Goal: Task Accomplishment & Management: Use online tool/utility

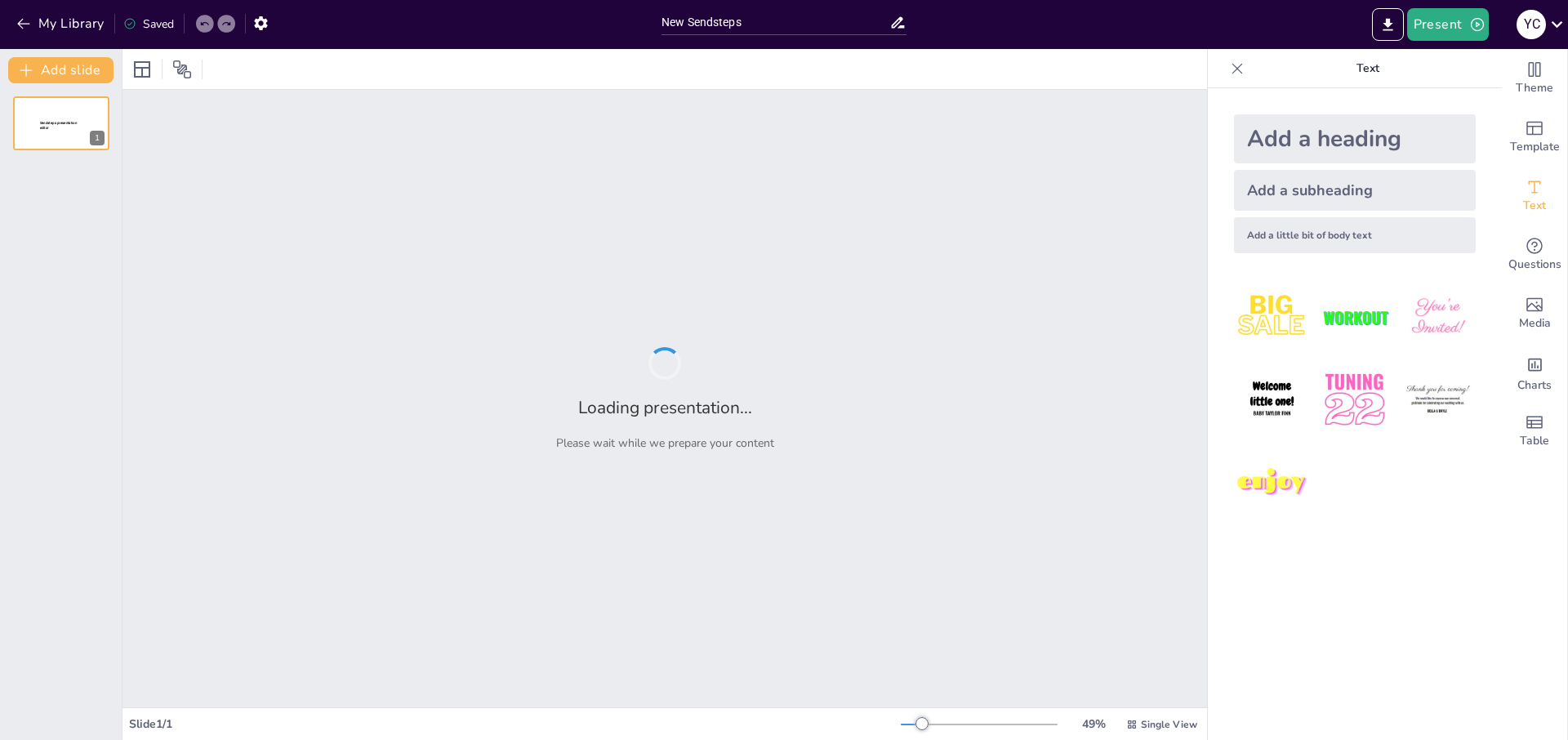
type input "New Sendsteps"
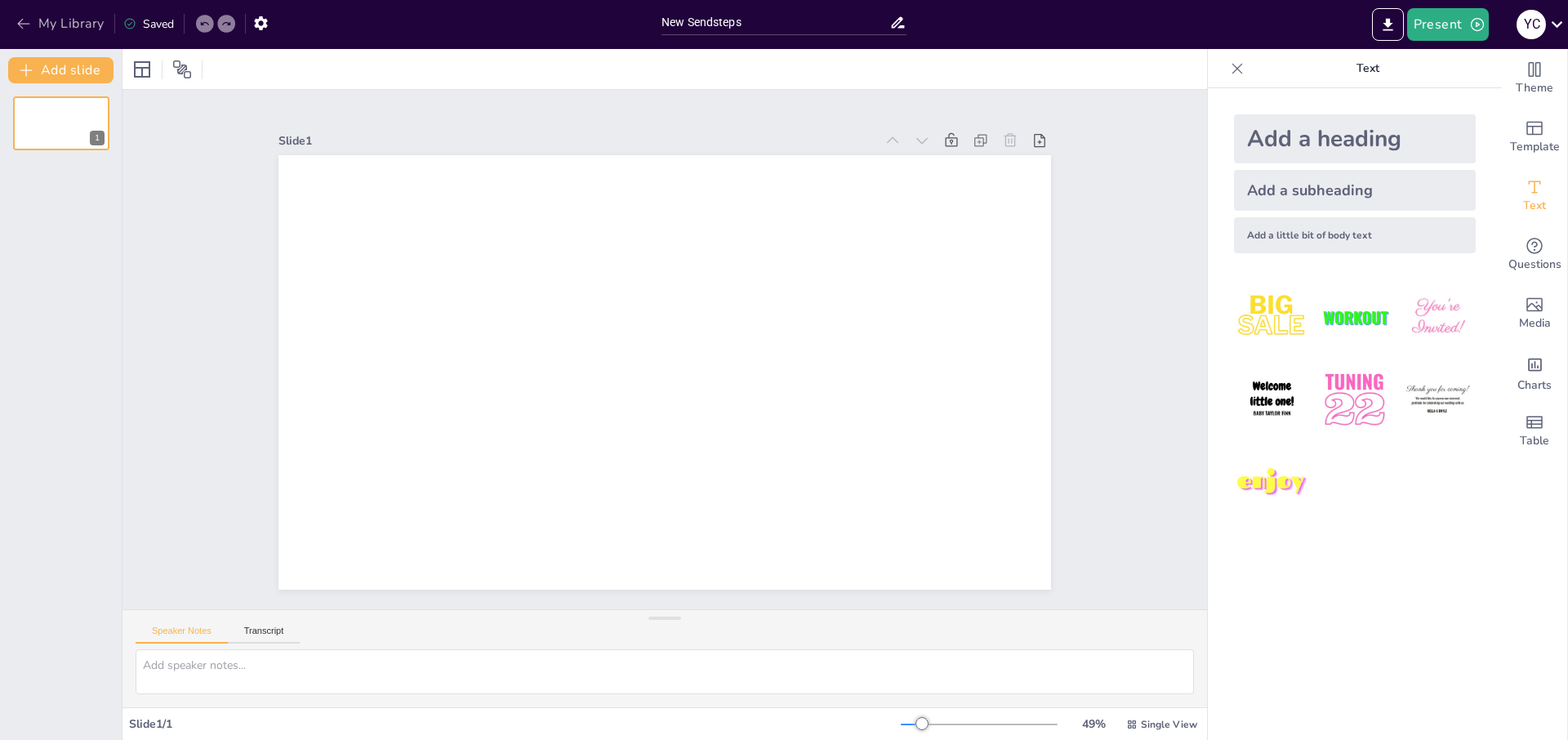
click at [45, 27] on button "My Library" at bounding box center [62, 23] width 99 height 26
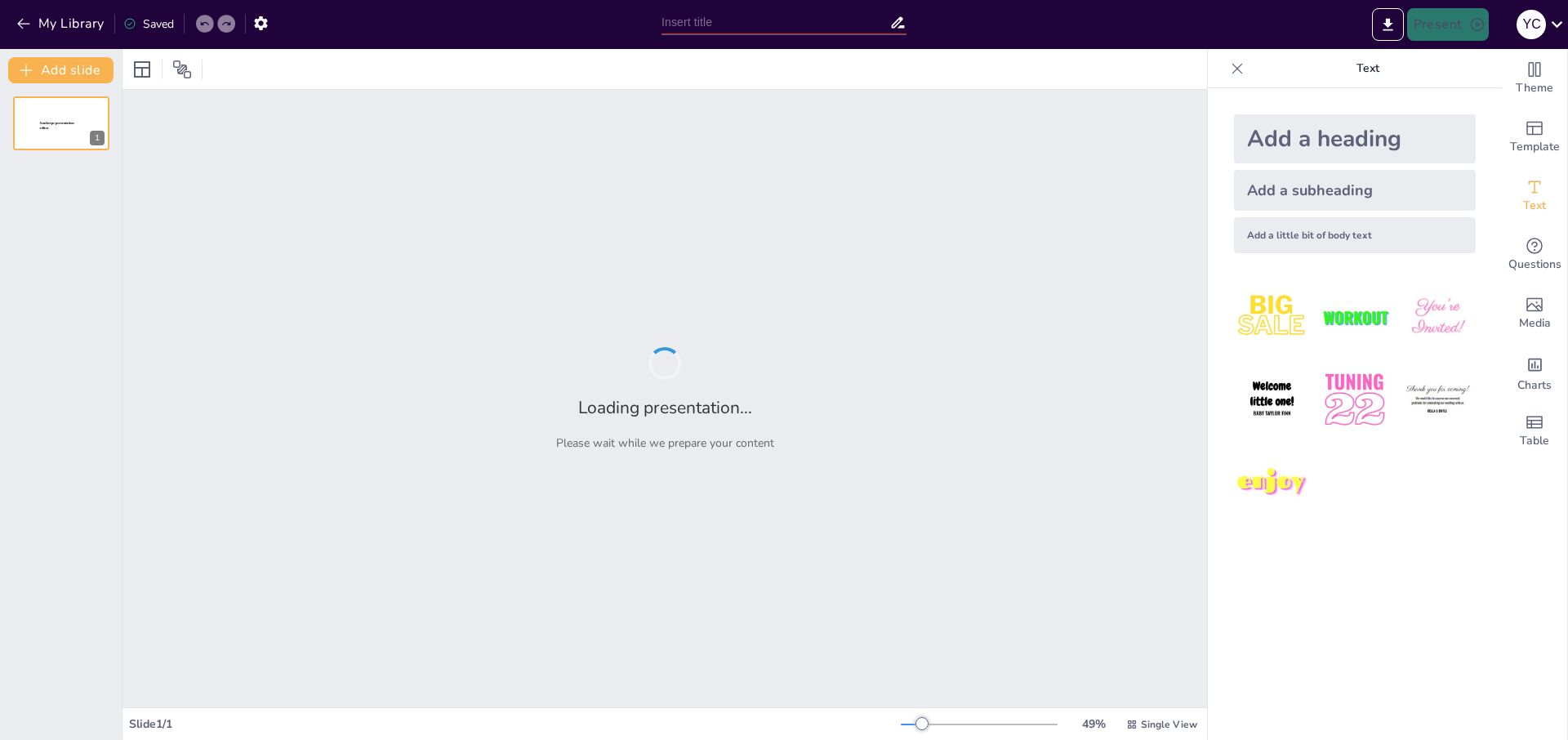
type input "Tecnología y Adicción: Comprendiendo el Uso Excesivo de Pantallas"
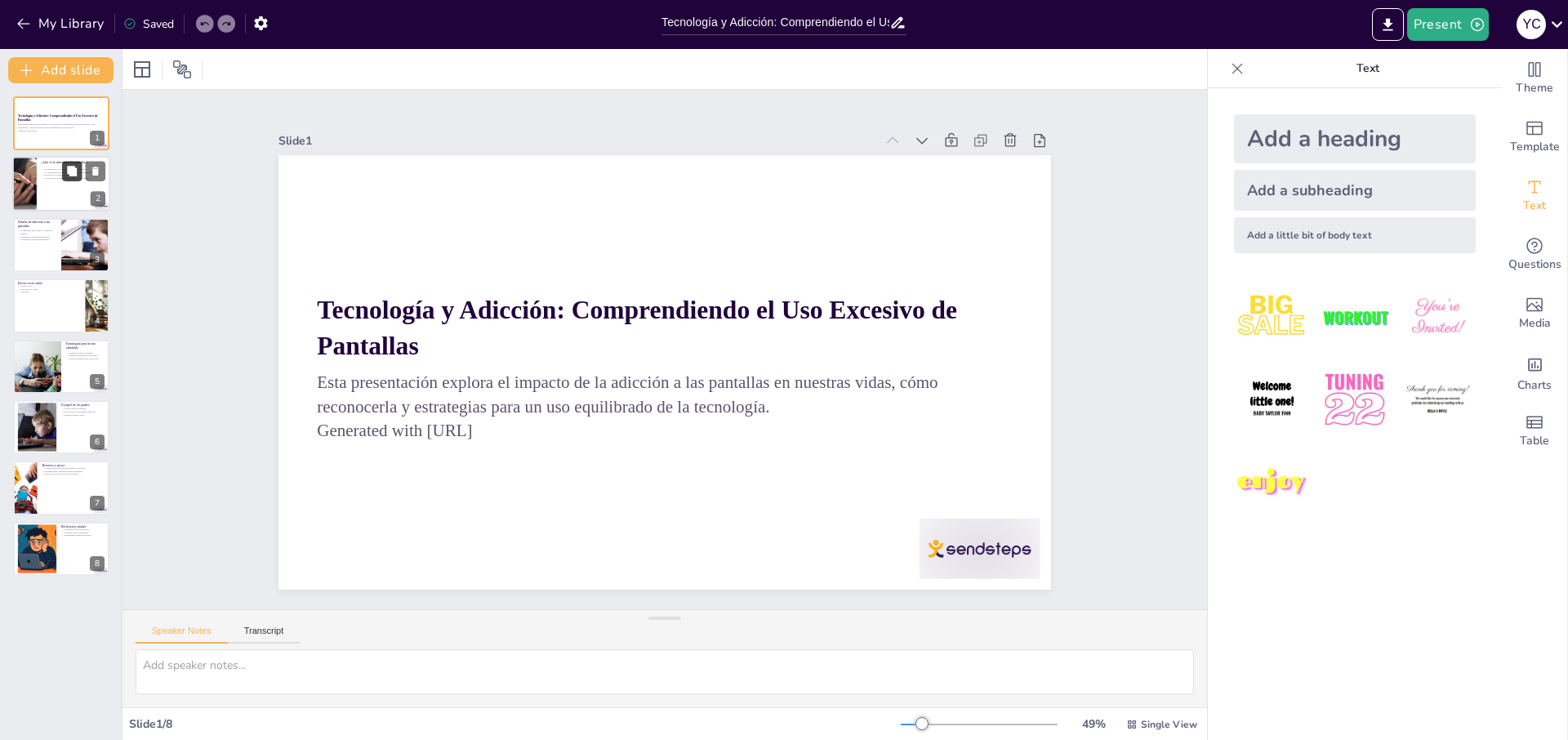
click at [75, 174] on icon at bounding box center [72, 171] width 10 height 10
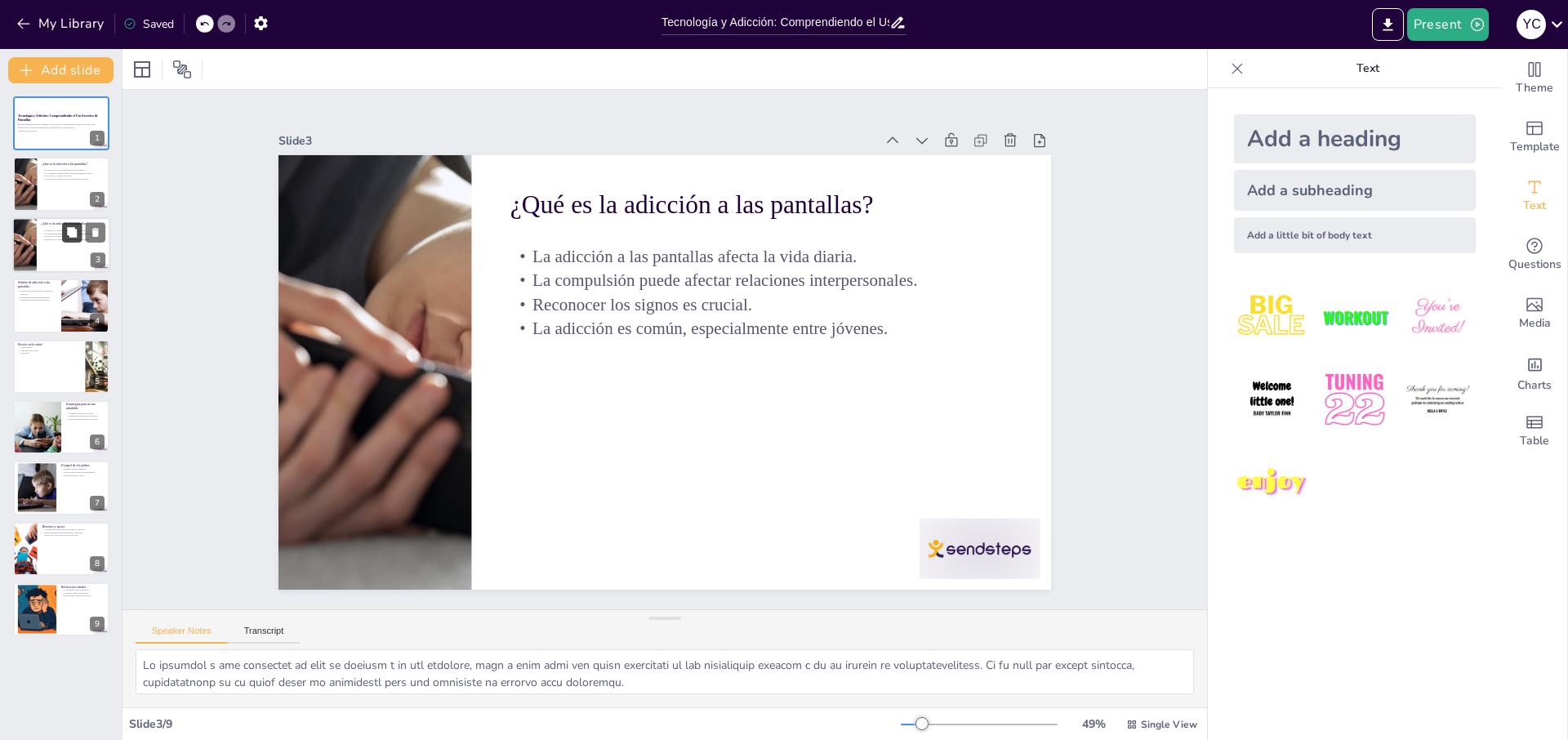
click at [70, 231] on icon at bounding box center [72, 231] width 10 height 10
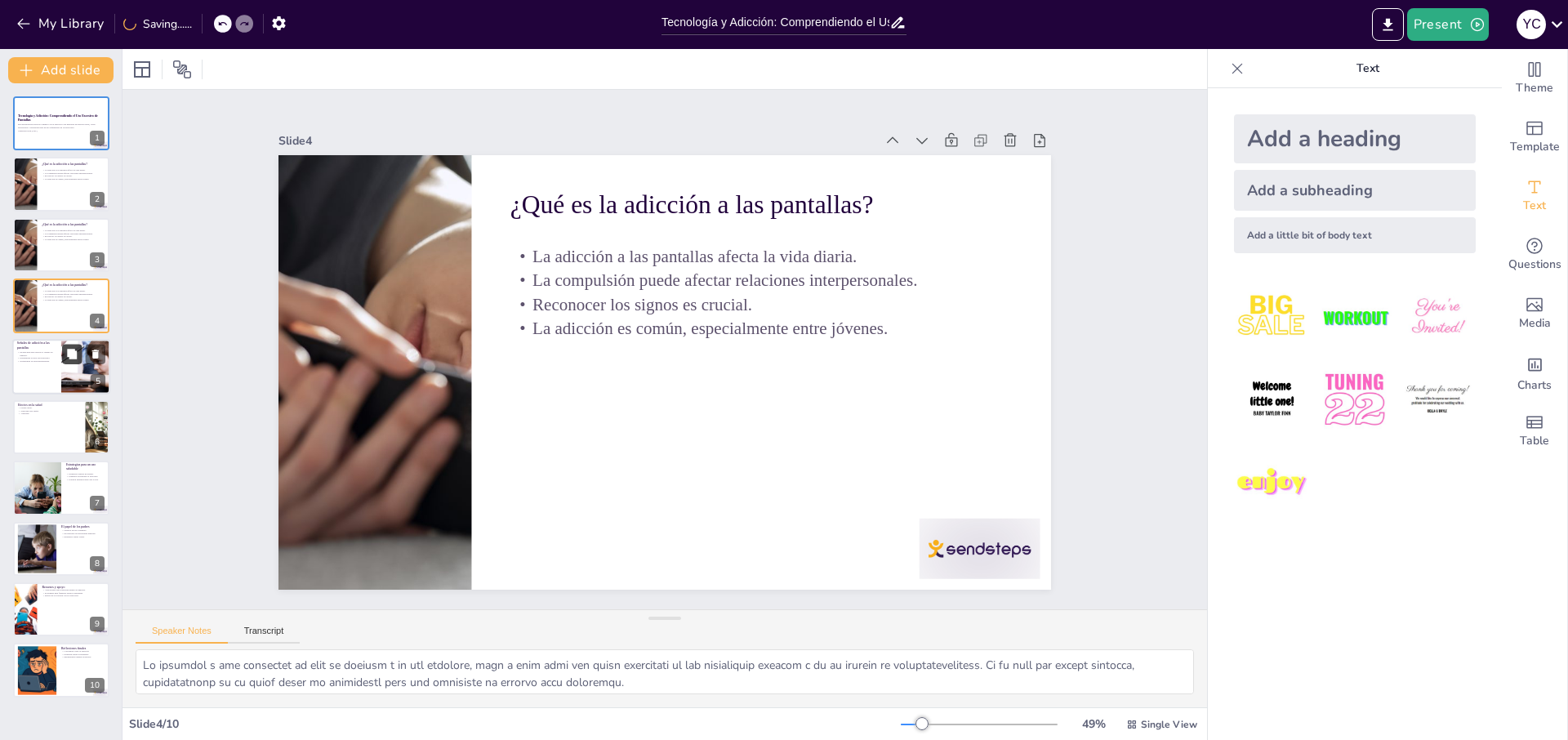
click at [69, 362] on button at bounding box center [72, 354] width 19 height 19
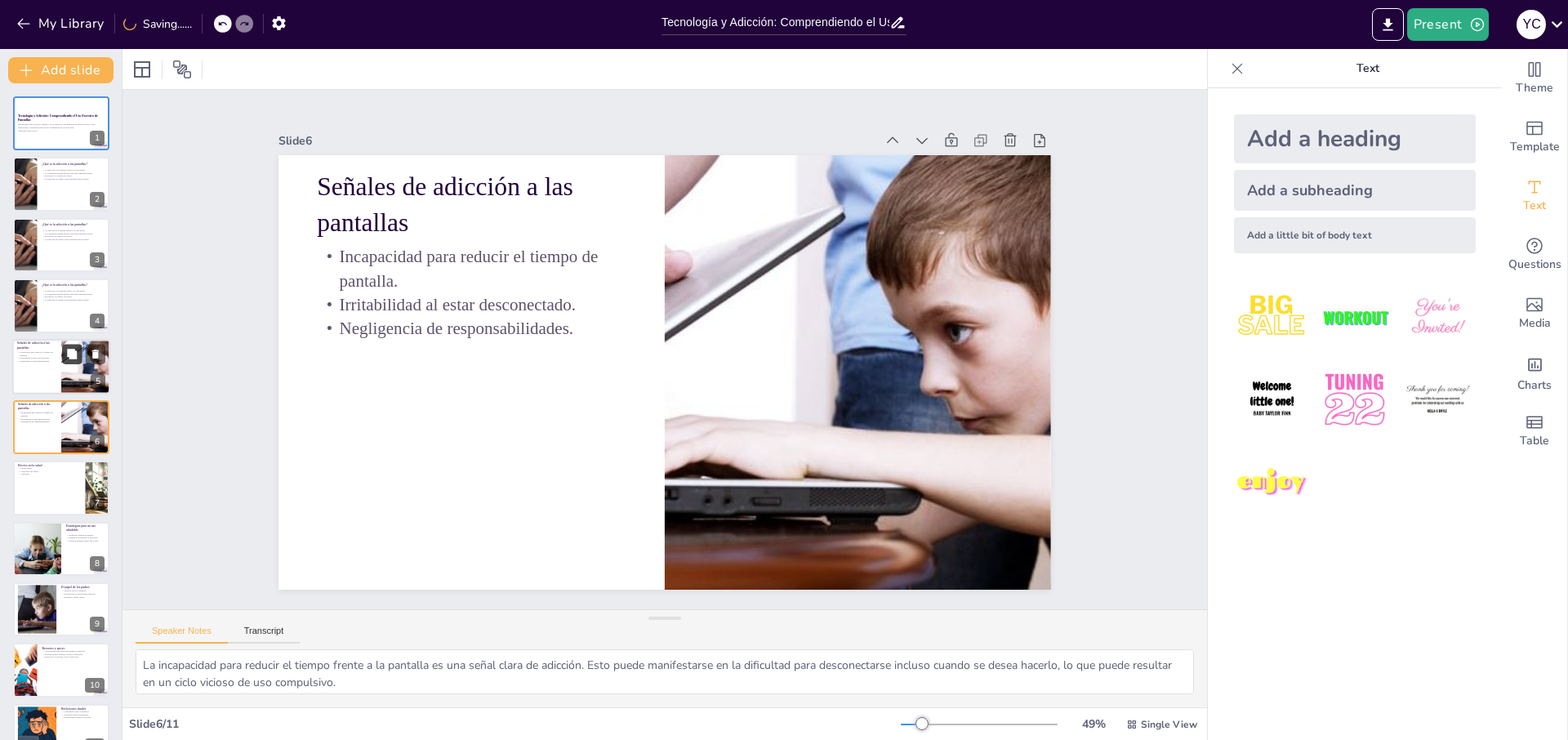
scroll to position [15, 0]
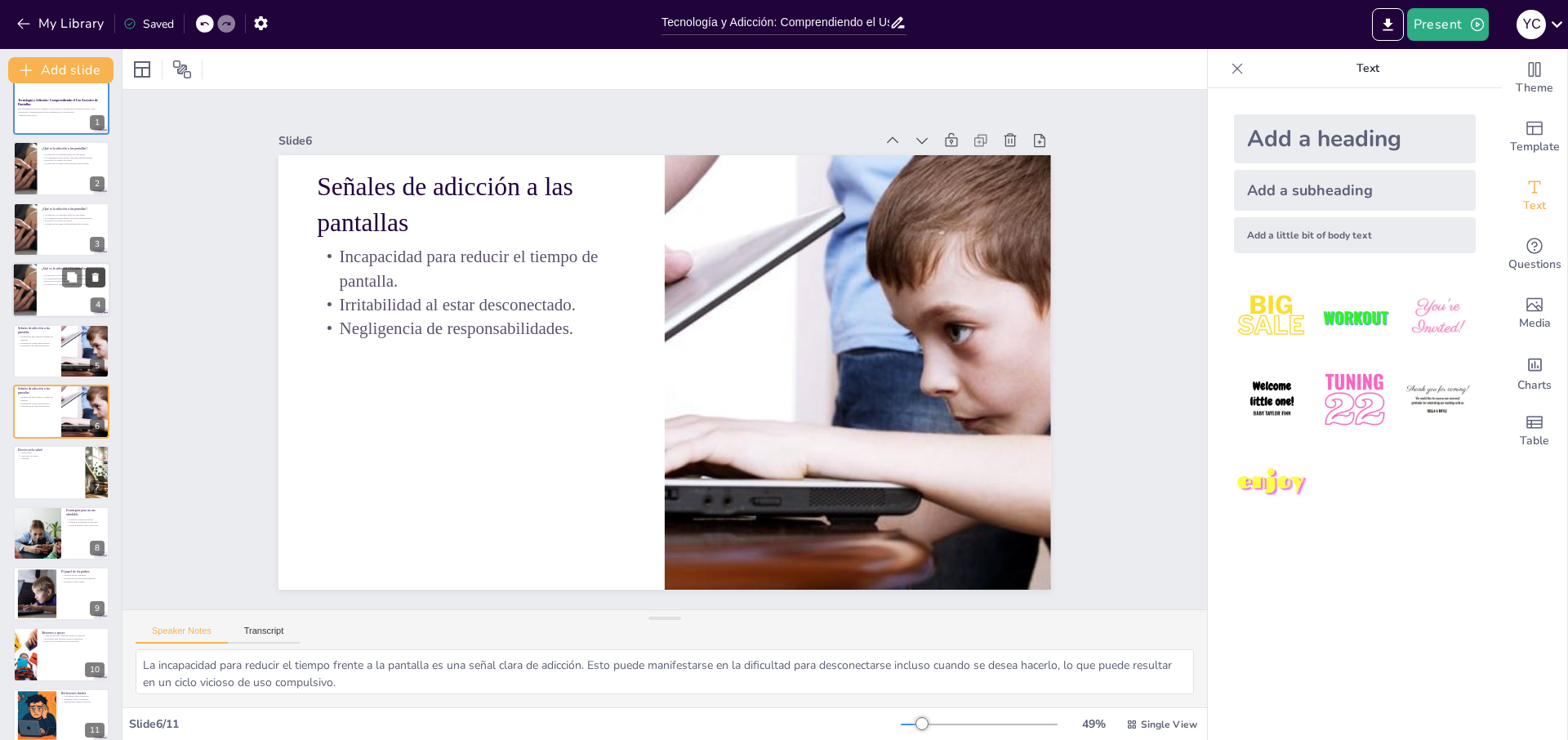
click at [90, 278] on icon at bounding box center [96, 278] width 12 height 12
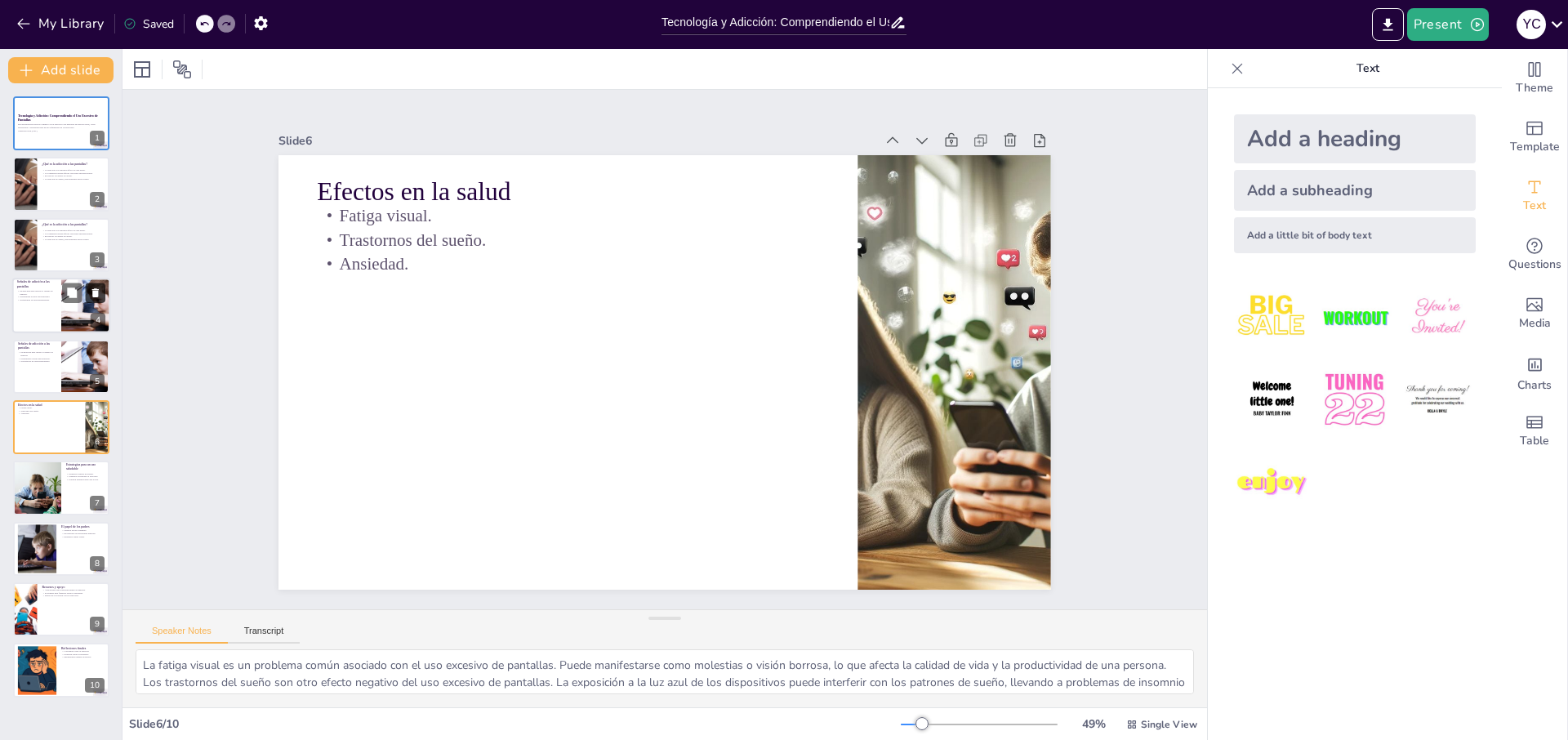
scroll to position [0, 0]
click at [60, 621] on div at bounding box center [61, 608] width 98 height 55
type textarea "Las aplicaciones para gestionar el tiempo de pantalla son herramientas valiosas…"
